Goal: Task Accomplishment & Management: Use online tool/utility

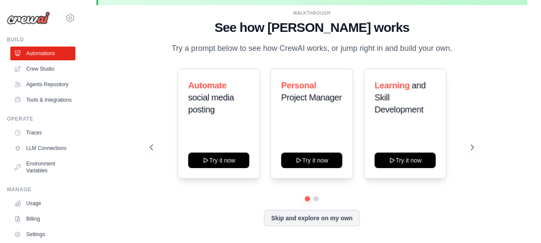
scroll to position [38, 0]
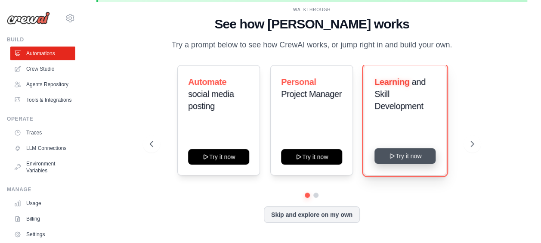
click at [415, 158] on button "Try it now" at bounding box center [404, 155] width 61 height 15
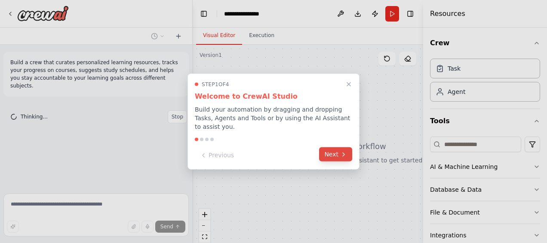
click at [338, 153] on button "Next" at bounding box center [335, 154] width 33 height 14
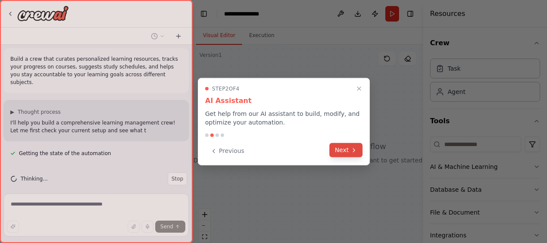
click at [347, 151] on button "Next" at bounding box center [346, 150] width 33 height 14
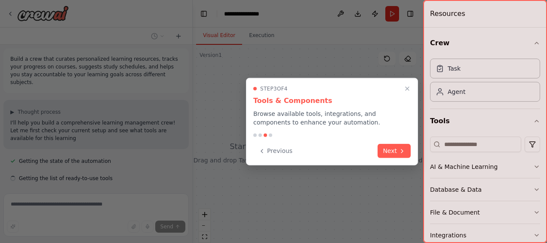
scroll to position [28, 0]
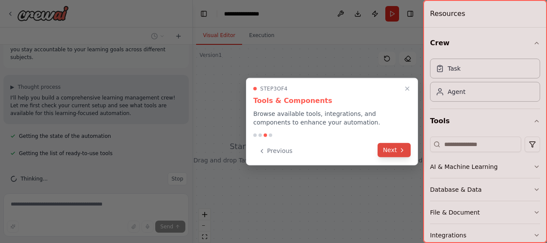
click at [397, 150] on button "Next" at bounding box center [394, 150] width 33 height 14
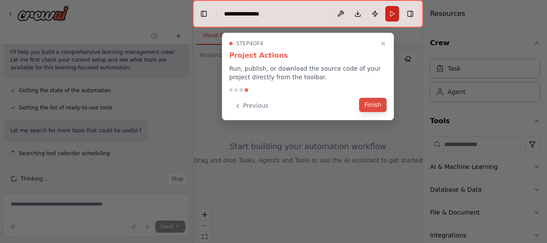
click at [376, 108] on button "Finish" at bounding box center [373, 105] width 28 height 14
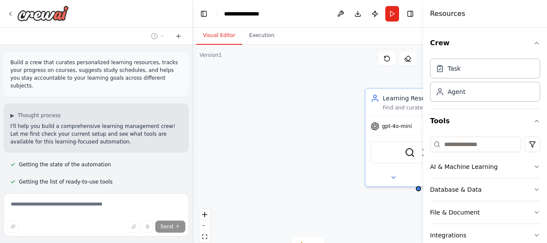
scroll to position [0, 0]
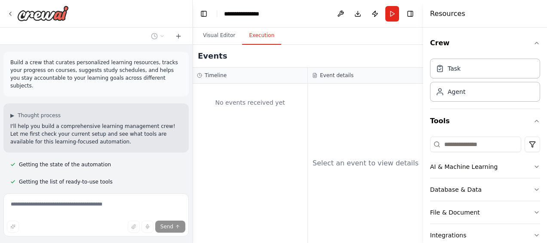
click at [256, 37] on button "Execution" at bounding box center [261, 36] width 39 height 18
click at [217, 36] on button "Visual Editor" at bounding box center [219, 36] width 46 height 18
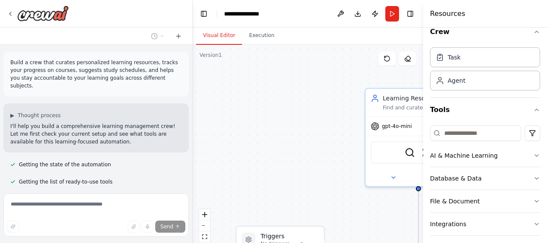
scroll to position [17, 0]
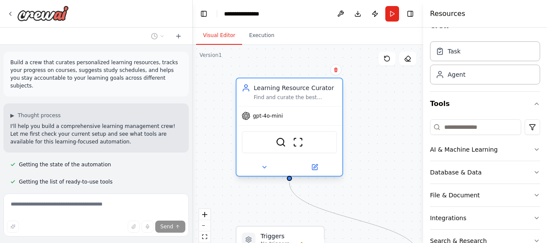
drag, startPoint x: 382, startPoint y: 111, endPoint x: 247, endPoint y: 102, distance: 135.0
click at [247, 102] on div "Learning Resource Curator Find and curate the best learning resources for {subj…" at bounding box center [290, 92] width 106 height 28
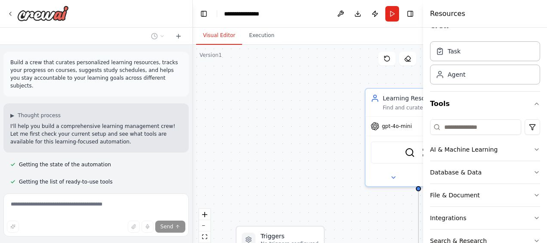
click at [386, 152] on div "SerplyWebSearchTool ScrapeWebsiteTool" at bounding box center [419, 152] width 96 height 22
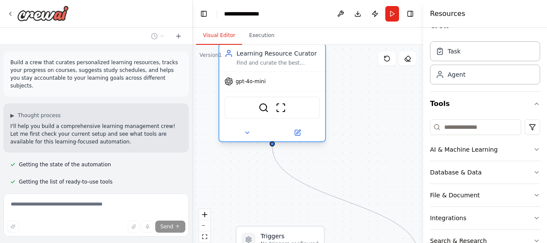
drag, startPoint x: 382, startPoint y: 104, endPoint x: 233, endPoint y: 63, distance: 154.1
click at [233, 63] on div "Learning Resource Curator Find and curate the best learning resources for {subj…" at bounding box center [273, 57] width 96 height 17
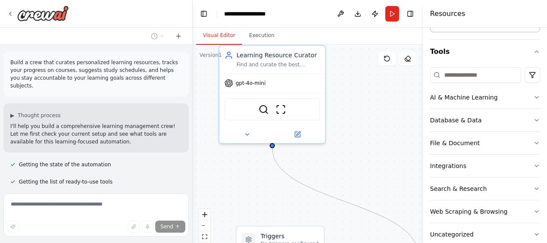
scroll to position [84, 0]
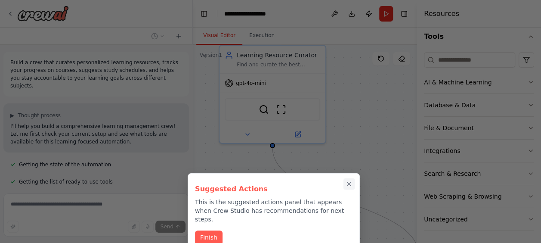
click at [349, 182] on icon "Close walkthrough" at bounding box center [349, 184] width 8 height 8
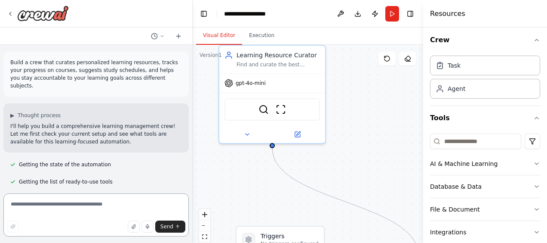
scroll to position [0, 0]
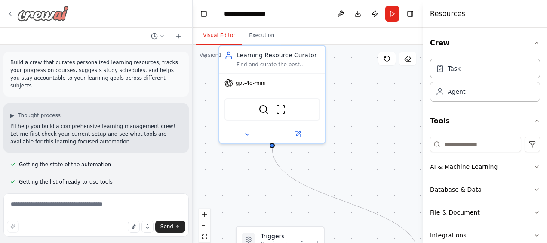
click at [9, 13] on icon at bounding box center [10, 13] width 7 height 7
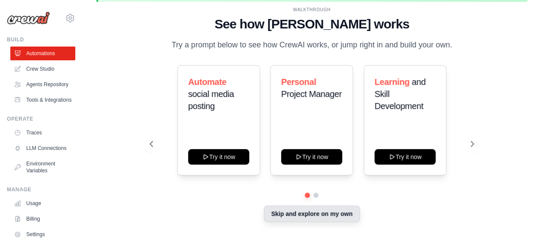
click at [296, 215] on button "Skip and explore on my own" at bounding box center [312, 213] width 96 height 16
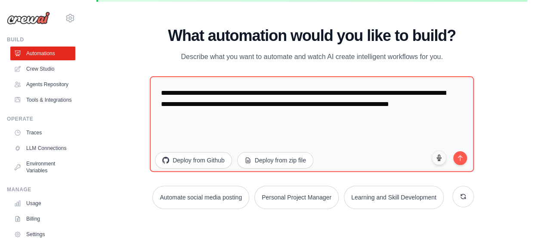
click at [296, 215] on div "WALKTHROUGH See how CrewAI works Try a prompt below to see how CrewAI works, or…" at bounding box center [311, 121] width 345 height 189
drag, startPoint x: 296, startPoint y: 215, endPoint x: 117, endPoint y: 160, distance: 187.2
click at [117, 160] on div "WALKTHROUGH See how CrewAI works Try a prompt below to see how CrewAI works, or…" at bounding box center [311, 122] width 431 height 226
drag, startPoint x: 117, startPoint y: 160, endPoint x: 118, endPoint y: 40, distance: 119.7
click at [118, 40] on div "WALKTHROUGH See how CrewAI works Try a prompt below to see how CrewAI works, or…" at bounding box center [311, 122] width 431 height 226
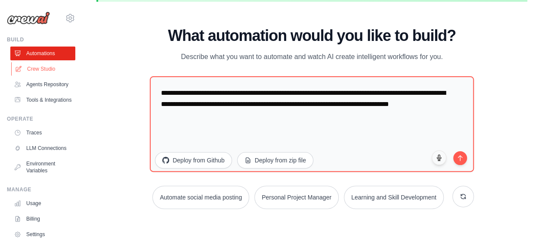
click at [40, 68] on link "Crew Studio" at bounding box center [43, 69] width 65 height 14
